Goal: Communication & Community: Share content

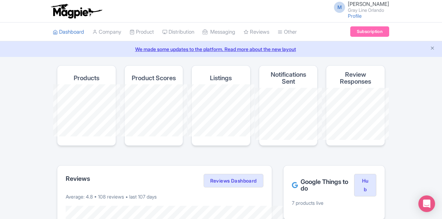
click at [125, 33] on li "Product My Products Image Library Rate Sheets" at bounding box center [141, 32] width 33 height 19
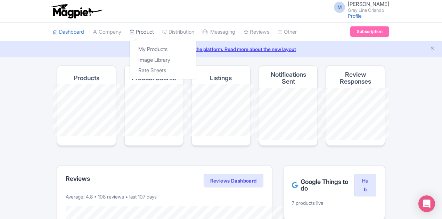
click at [130, 31] on link "Product" at bounding box center [142, 32] width 24 height 19
click at [130, 48] on link "My Products" at bounding box center [163, 49] width 66 height 11
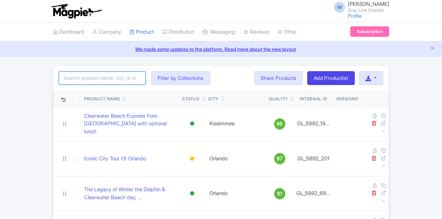
click at [59, 82] on input "search" at bounding box center [102, 78] width 87 height 13
type input "cirque"
click button "Search" at bounding box center [0, 0] width 0 height 0
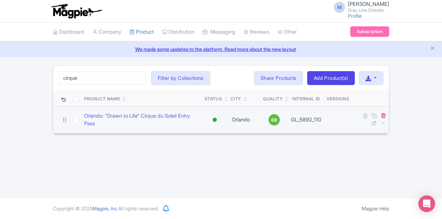
click at [71, 120] on td at bounding box center [76, 119] width 11 height 27
click at [73, 118] on input "checkbox" at bounding box center [75, 120] width 5 height 5
checkbox input "true"
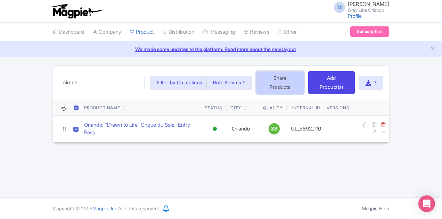
click at [304, 74] on link "Share Products" at bounding box center [280, 82] width 48 height 23
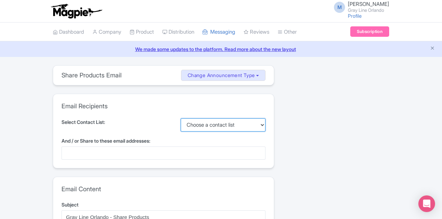
click at [204, 125] on select "Choose a contact list" at bounding box center [223, 124] width 85 height 13
click at [158, 150] on div at bounding box center [163, 153] width 204 height 13
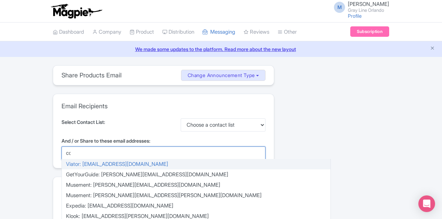
scroll to position [118, 0]
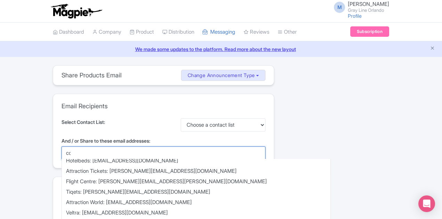
type input "coco"
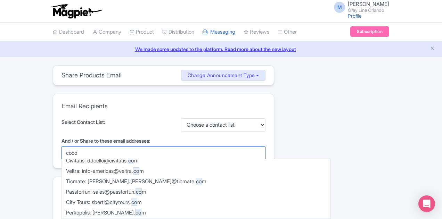
scroll to position [0, 0]
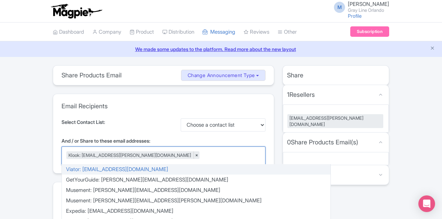
click at [125, 155] on div "Klook: coco.nunez@klook.com ×" at bounding box center [163, 156] width 204 height 18
click at [120, 143] on label "And / or Share to these email addresses:" at bounding box center [163, 140] width 204 height 7
click at [200, 152] on input "And / or Share to these email addresses:" at bounding box center [200, 155] width 1 height 6
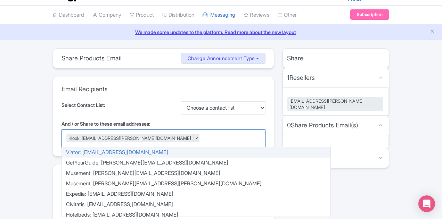
scroll to position [104, 0]
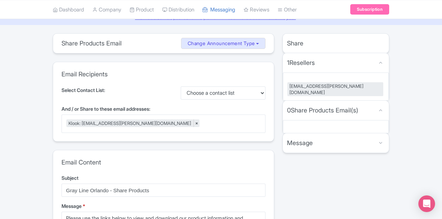
scroll to position [0, 0]
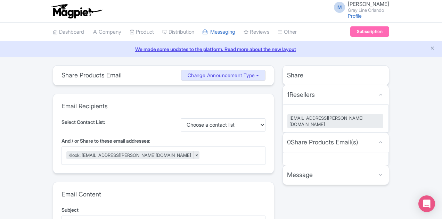
click at [265, 82] on div "Share Products Email Change Announcement Type Share Products Product Update Ser…" at bounding box center [163, 75] width 221 height 19
click at [266, 76] on button "Change Announcement Type" at bounding box center [223, 75] width 85 height 11
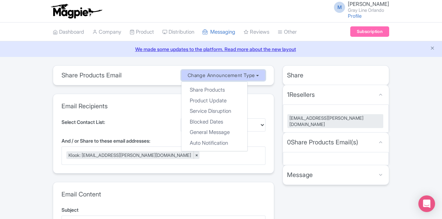
click at [266, 76] on button "Change Announcement Type" at bounding box center [223, 75] width 85 height 11
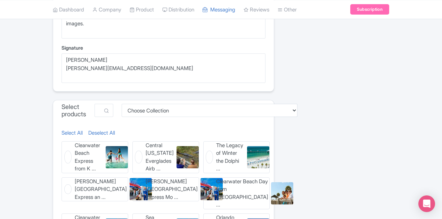
scroll to position [208, 0]
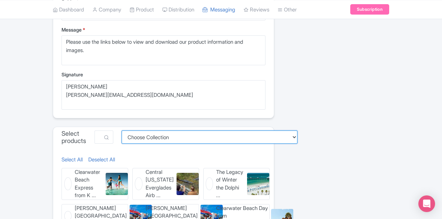
click at [190, 134] on select "Choose Collection Airboat Ride Tours with Transportation City Tours of Orlando …" at bounding box center [210, 137] width 176 height 13
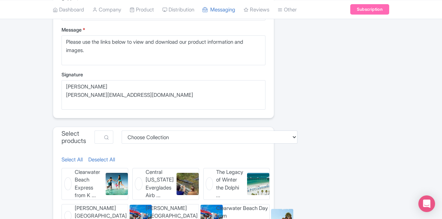
click at [113, 137] on span at bounding box center [106, 137] width 14 height 13
click at [108, 135] on input "text" at bounding box center [103, 137] width 19 height 13
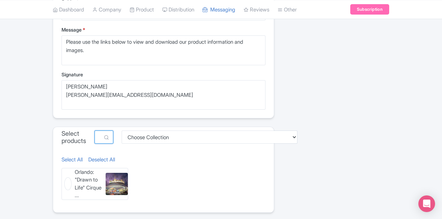
type input "cirque"
click at [61, 177] on figure "Orlando: "Drawn to Life" Cirque ... Orlando: "Drawn to Life" Cirque du Soleil E…" at bounding box center [94, 184] width 67 height 32
click at [61, 173] on input "Orlando: "Drawn to Life" Cirque ... Orlando: "Drawn to Life" Cirque du Soleil E…" at bounding box center [63, 170] width 5 height 5
checkbox input "true"
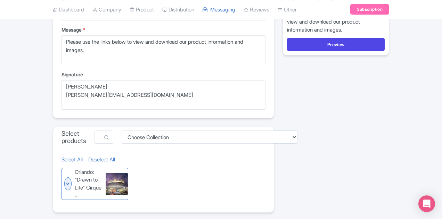
click at [135, 159] on div "Select All Deselect All" at bounding box center [163, 160] width 204 height 8
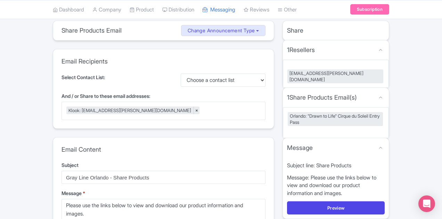
scroll to position [56, 0]
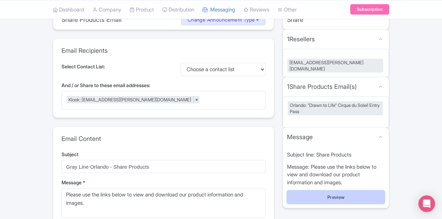
click at [329, 191] on button "Preview" at bounding box center [336, 197] width 98 height 13
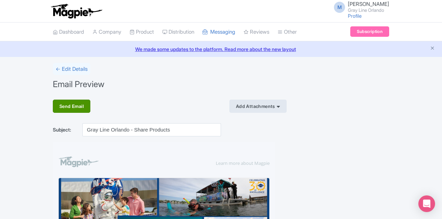
click at [53, 109] on div "Send Email" at bounding box center [72, 106] width 38 height 13
